Goal: Navigation & Orientation: Understand site structure

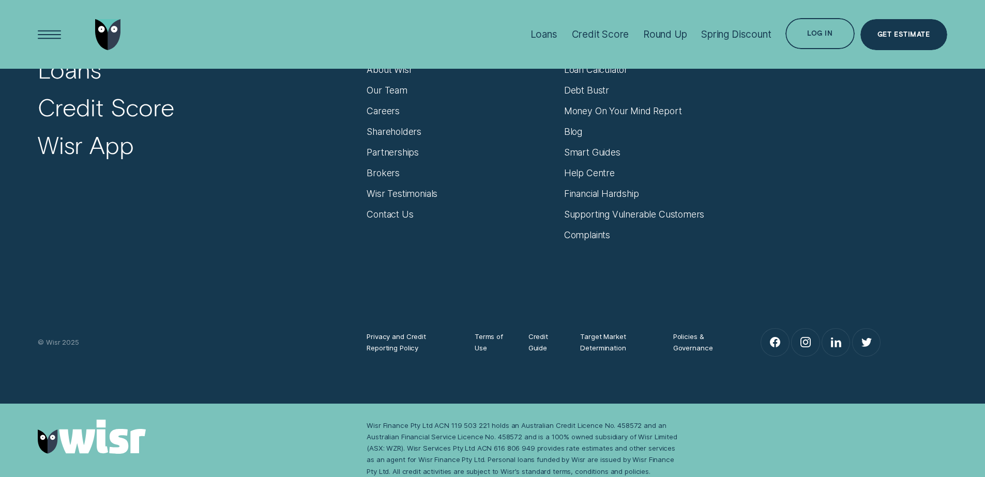
scroll to position [4475, 0]
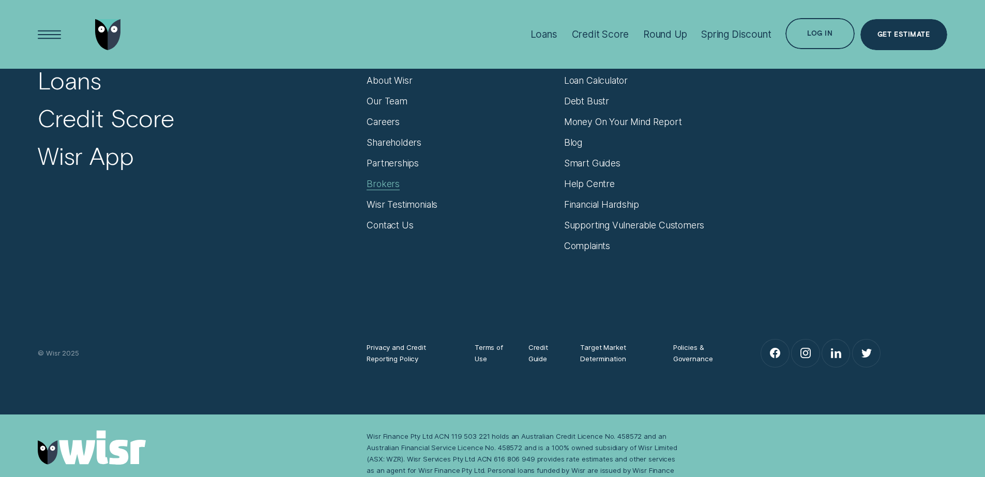
click at [389, 186] on div "Brokers" at bounding box center [383, 183] width 33 height 11
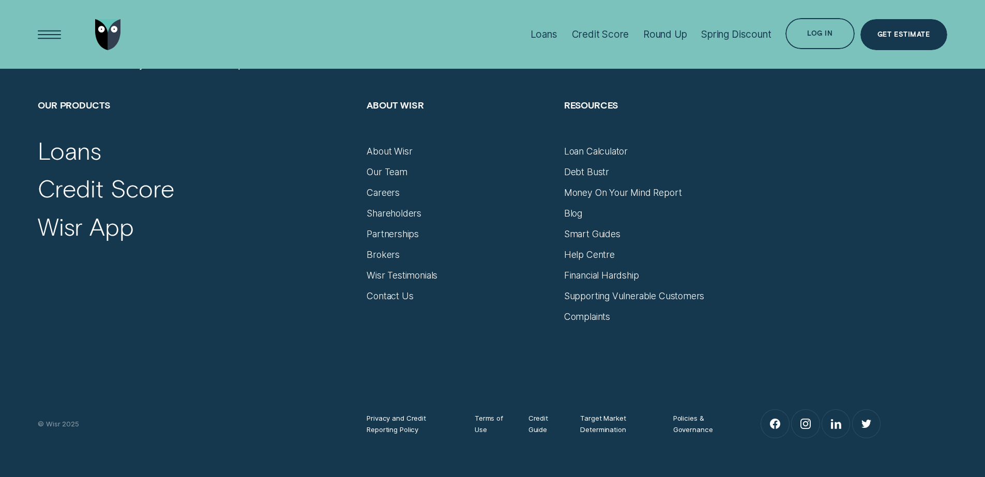
scroll to position [6590, 0]
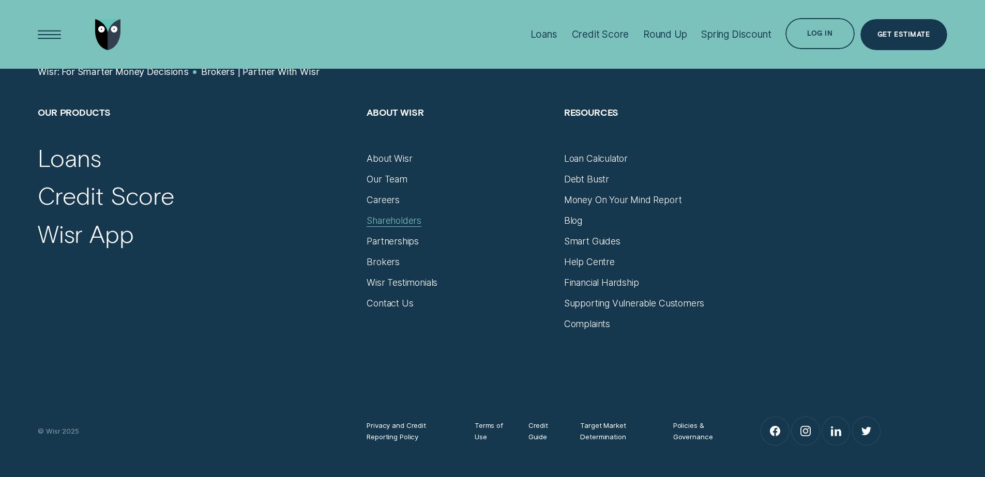
click at [388, 215] on div "Shareholders" at bounding box center [394, 220] width 55 height 11
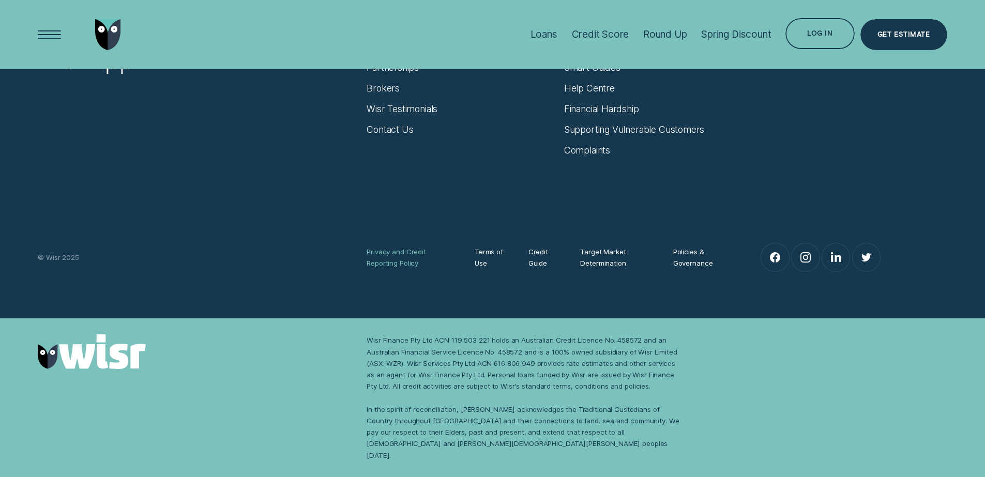
scroll to position [3771, 0]
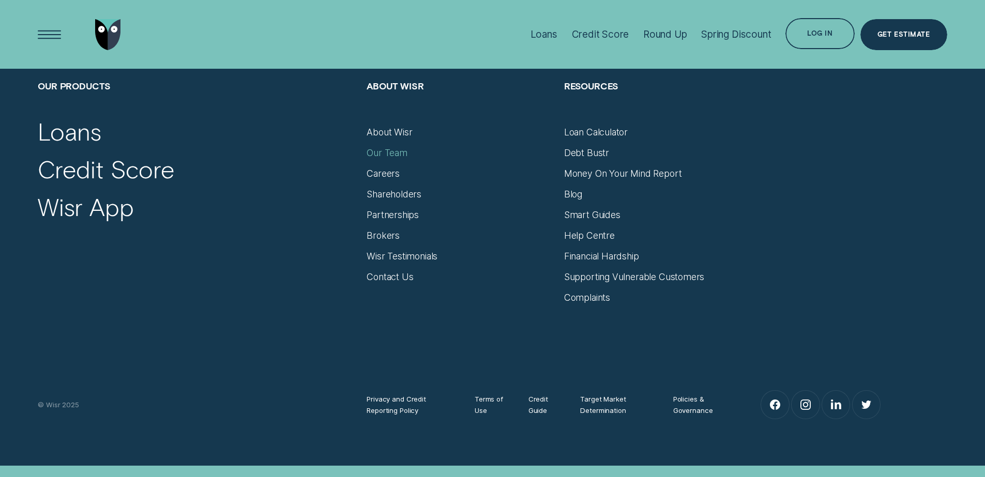
click at [388, 159] on div "Our Team" at bounding box center [387, 152] width 41 height 11
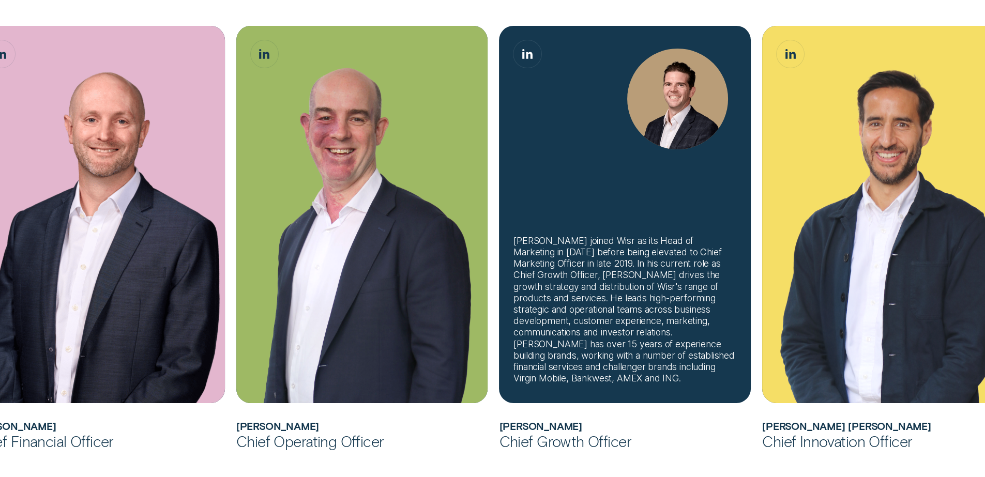
scroll to position [518, 0]
